Goal: Information Seeking & Learning: Check status

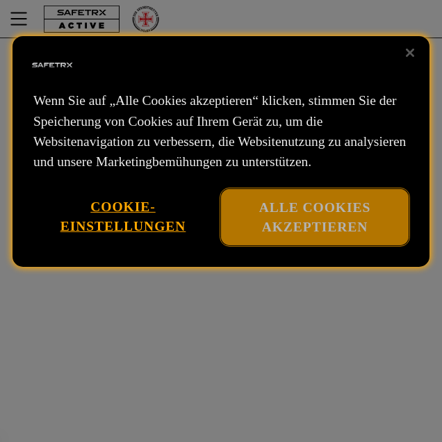
click at [324, 243] on button "Alle Cookies akzeptieren" at bounding box center [315, 217] width 188 height 56
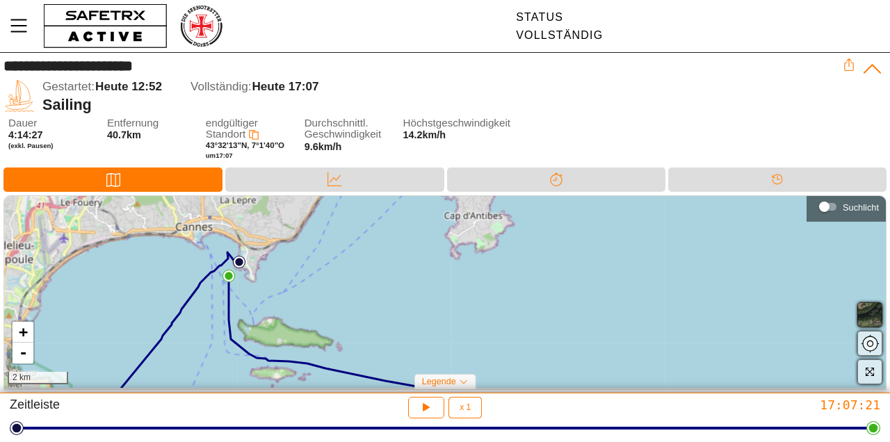
click at [442, 376] on span "button" at bounding box center [870, 372] width 17 height 17
